Goal: Task Accomplishment & Management: Use online tool/utility

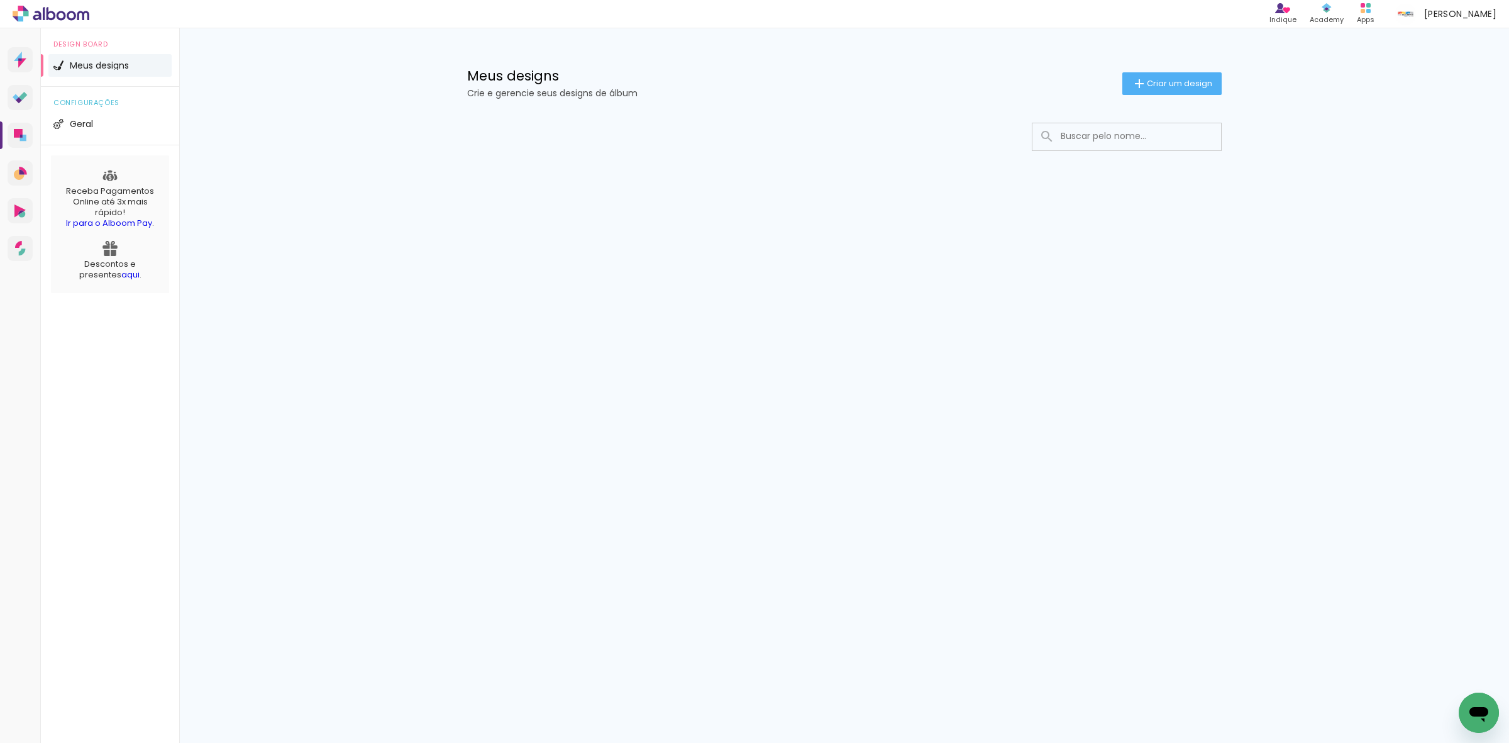
click at [787, 124] on div at bounding box center [844, 137] width 755 height 28
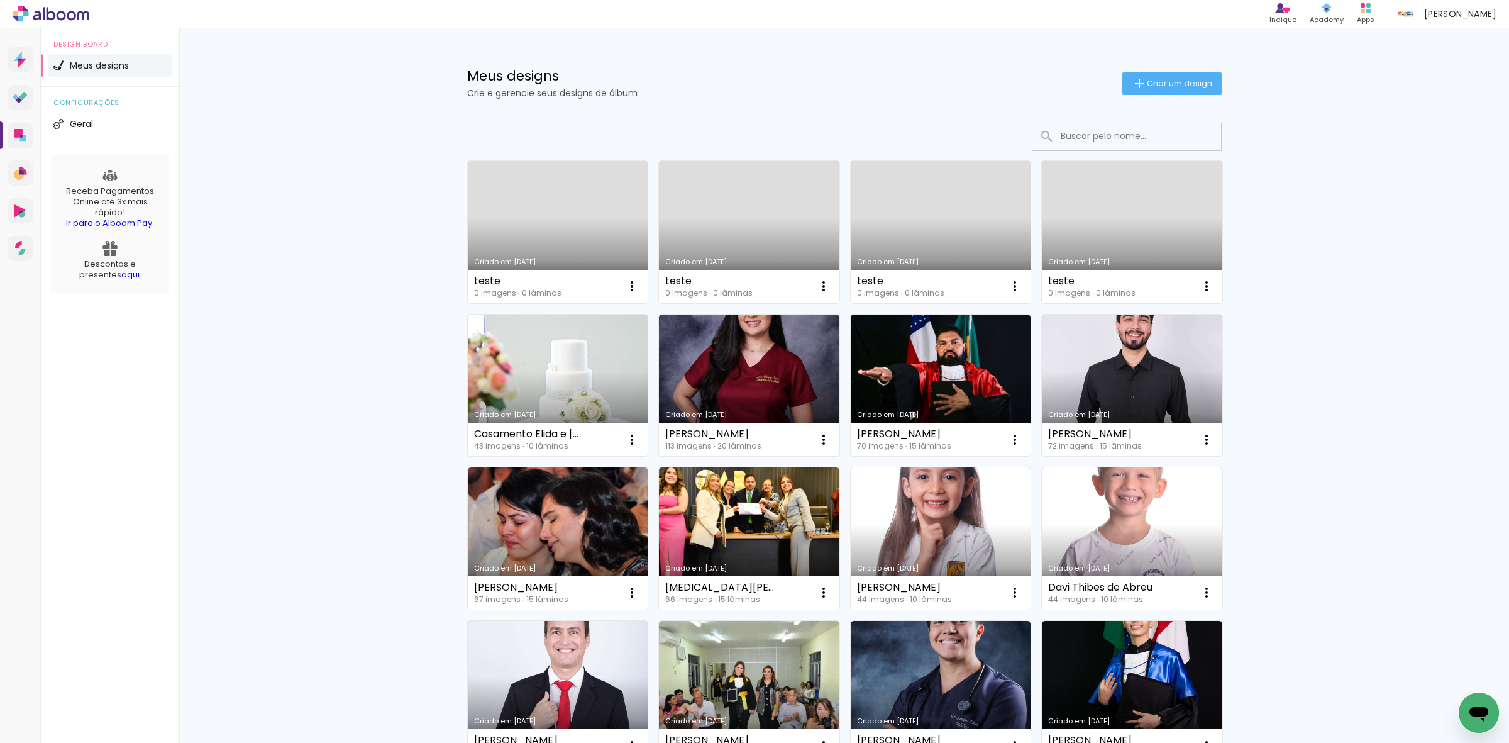
click at [1109, 133] on input at bounding box center [1144, 136] width 179 height 26
type input "ana clara"
type paper-input "ana clara"
click at [316, 465] on div "Meus designs Crie e gerencie seus designs de álbum Criar um design Criado em 18…" at bounding box center [844, 696] width 1330 height 1337
click at [960, 126] on div at bounding box center [844, 137] width 755 height 28
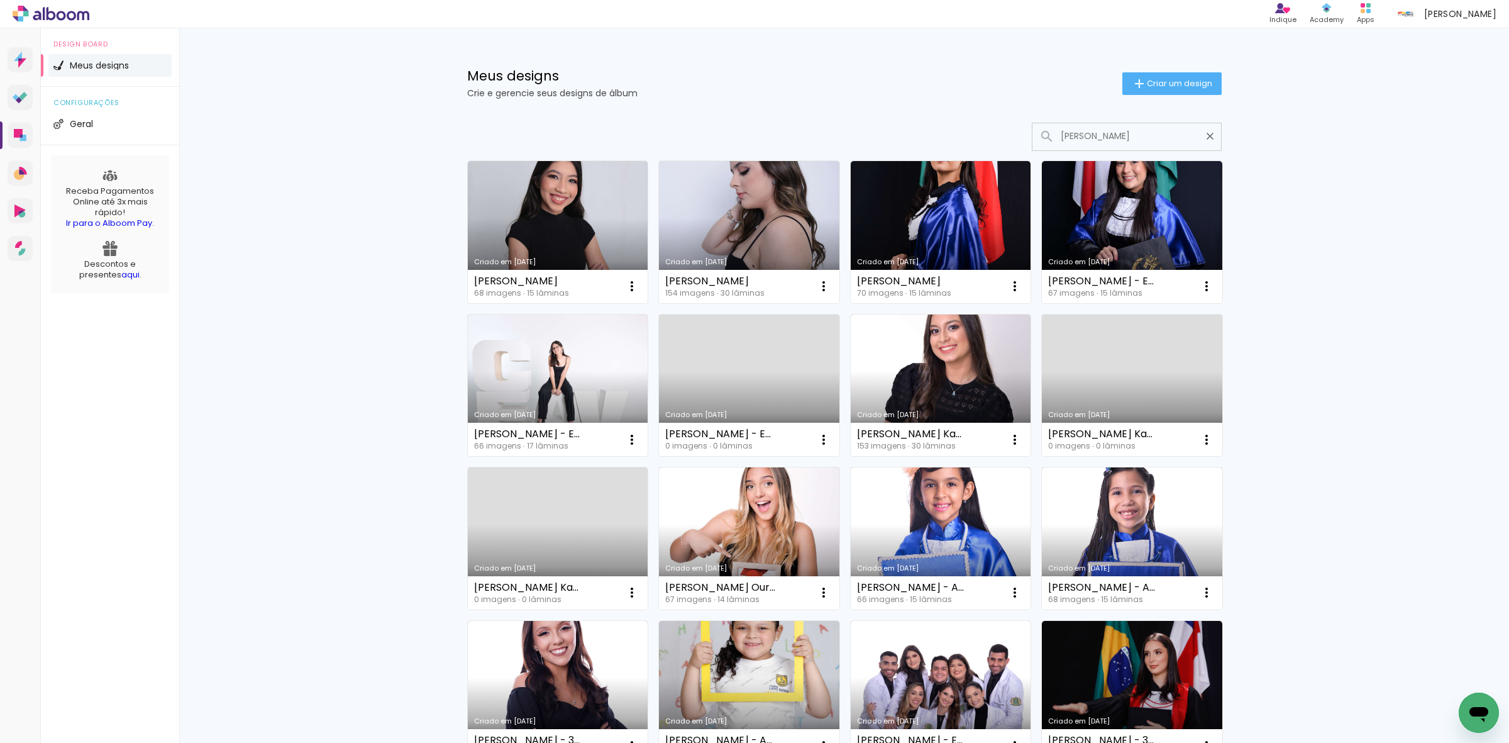
click at [334, 413] on div "Meus designs Crie e gerencie seus designs de álbum Criar um design Criado em 02…" at bounding box center [844, 530] width 1330 height 1005
click at [716, 241] on link "Criado em 30/05/25" at bounding box center [749, 232] width 181 height 142
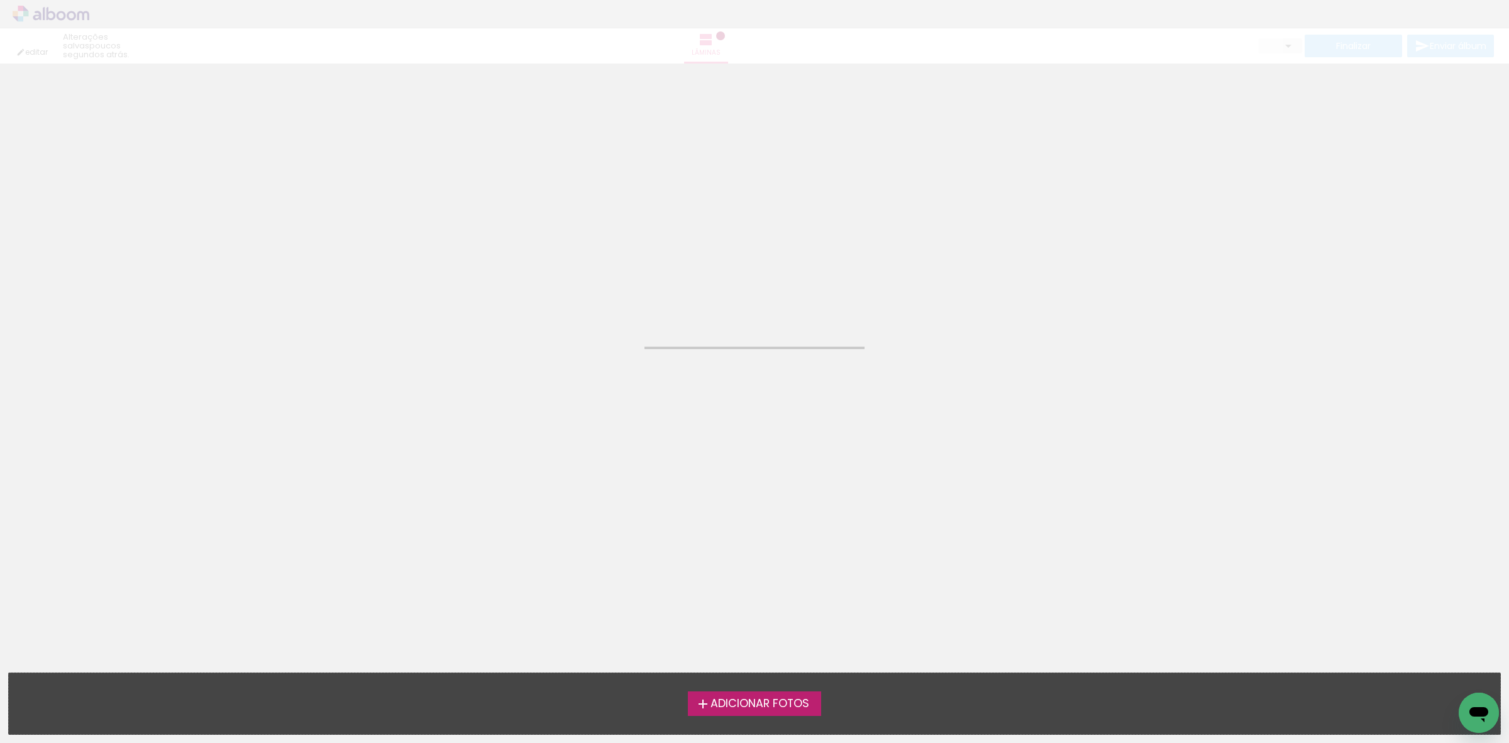
click at [225, 313] on neon-animated-pages "Confirmar Cancelar" at bounding box center [754, 403] width 1509 height 679
click at [736, 409] on neon-animated-pages "Confirmar Cancelar" at bounding box center [754, 403] width 1509 height 679
click at [674, 465] on neon-animated-pages "Confirmar Cancelar" at bounding box center [754, 403] width 1509 height 679
click at [247, 444] on neon-animated-pages "Confirmar Cancelar" at bounding box center [754, 403] width 1509 height 679
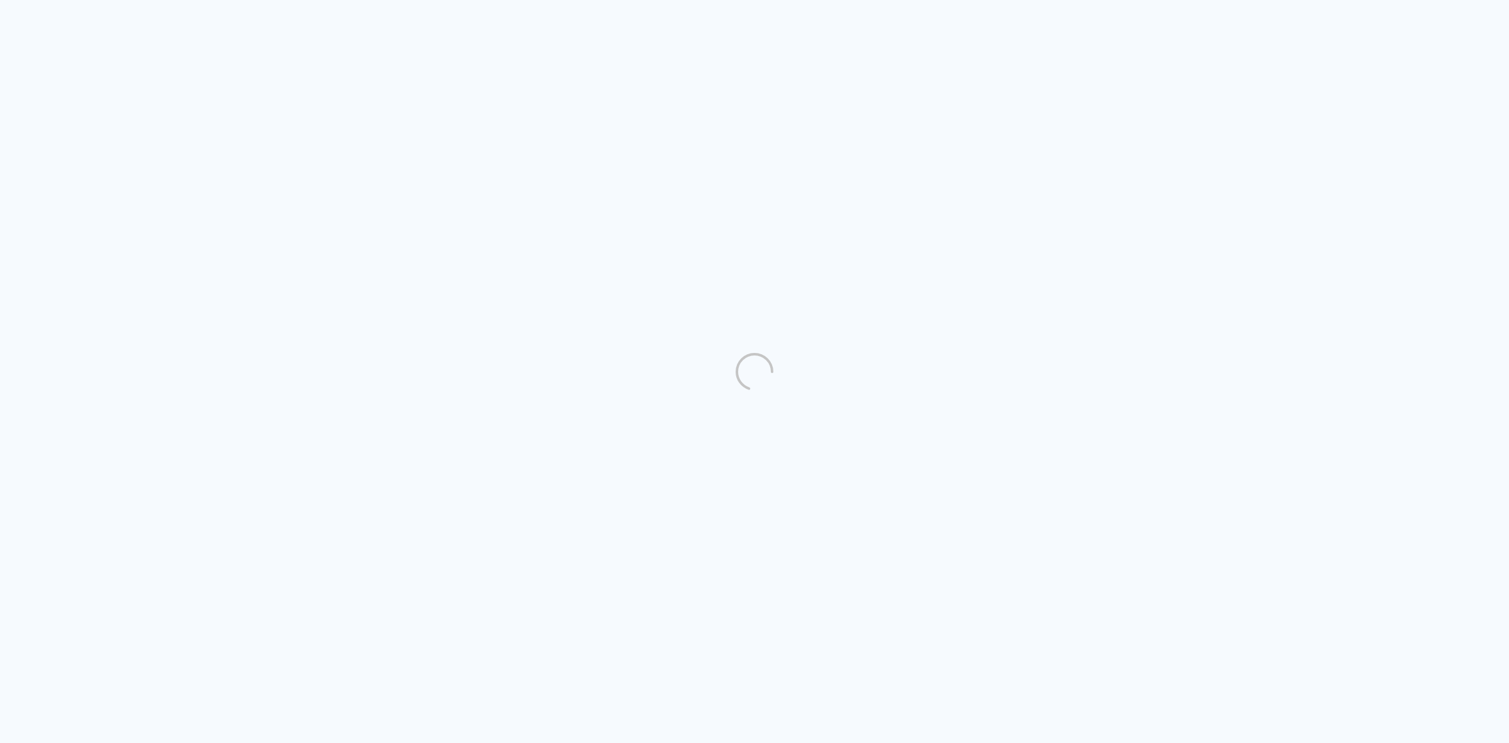
click at [381, 524] on quentale-directory at bounding box center [754, 371] width 1509 height 743
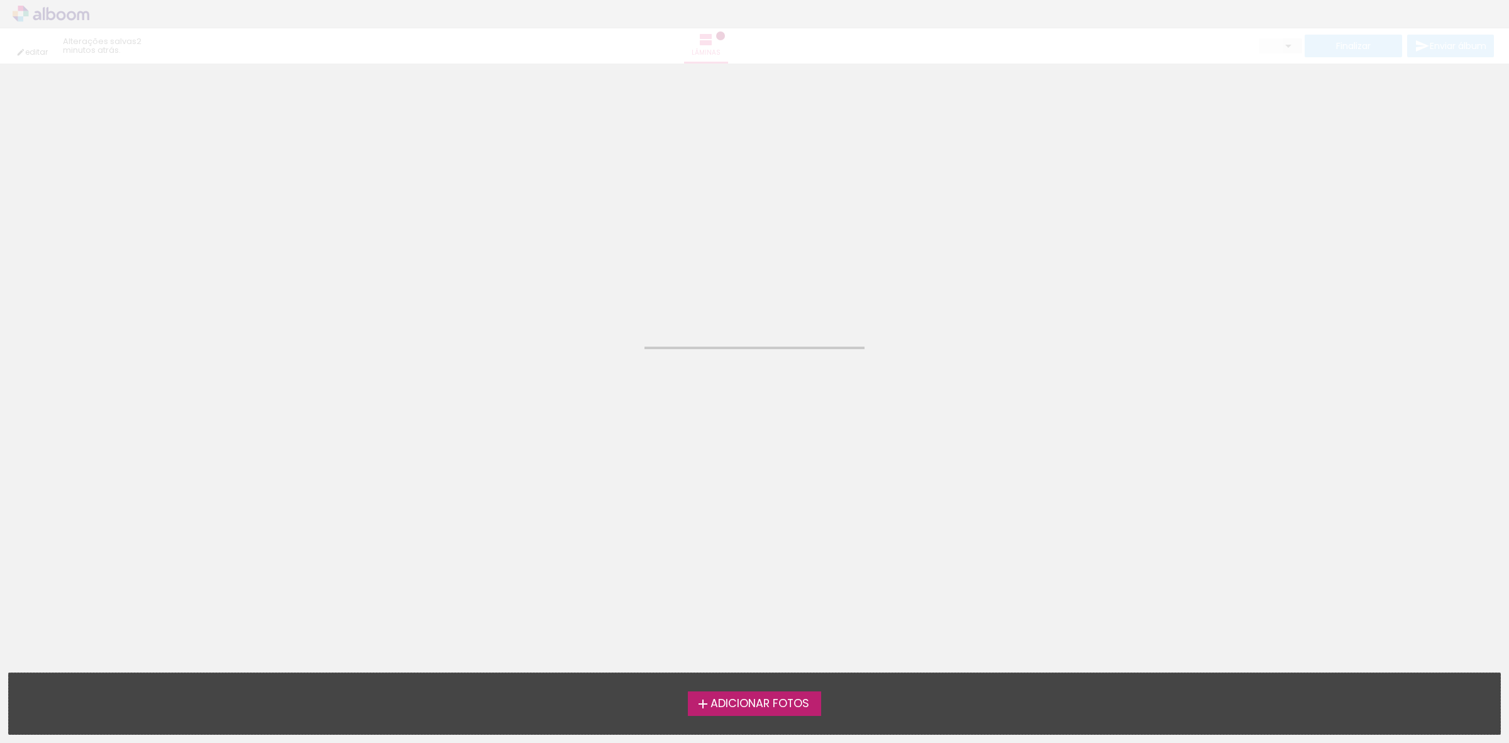
click at [891, 425] on neon-animated-pages "Confirmar Cancelar" at bounding box center [754, 403] width 1509 height 679
